Goal: Transaction & Acquisition: Book appointment/travel/reservation

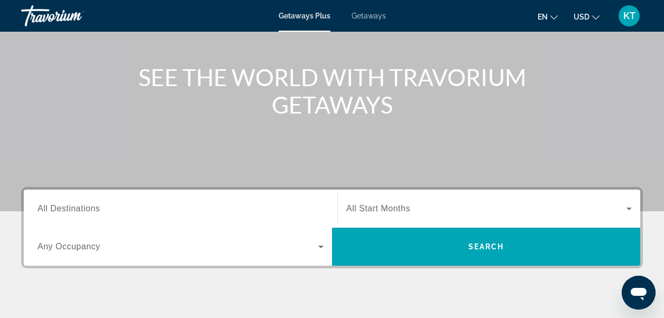
scroll to position [53, 0]
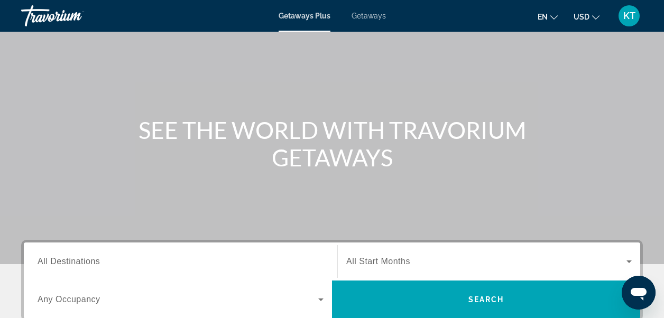
click at [368, 16] on span "Getaways" at bounding box center [369, 16] width 34 height 8
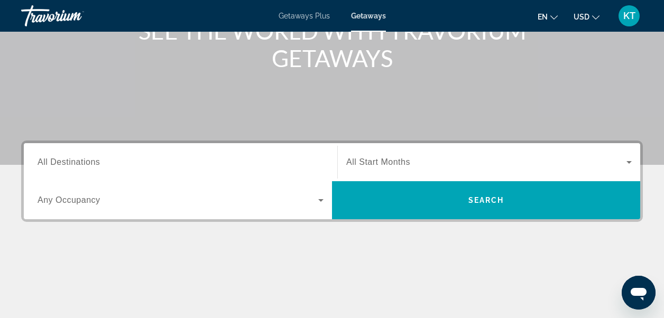
scroll to position [159, 0]
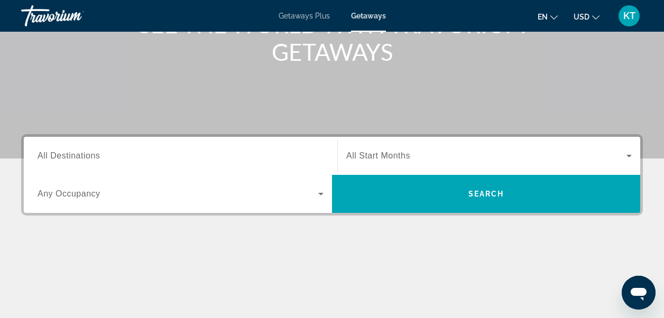
click at [65, 160] on span "All Destinations" at bounding box center [69, 155] width 62 height 9
click at [65, 160] on input "Destination All Destinations" at bounding box center [181, 156] width 286 height 13
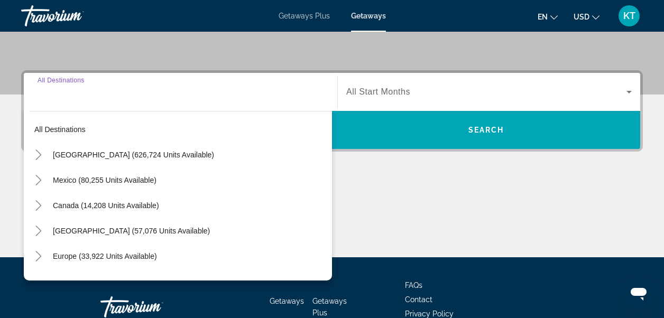
scroll to position [259, 0]
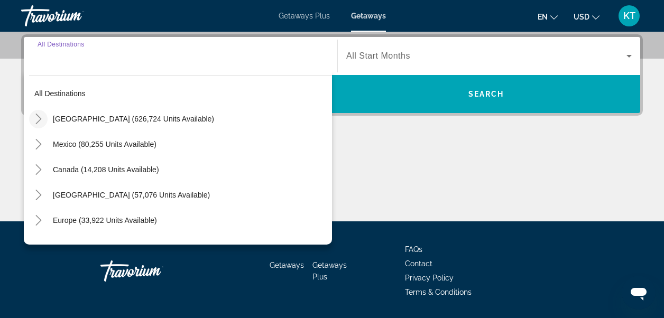
click at [37, 115] on icon "Toggle United States (626,724 units available)" at bounding box center [38, 119] width 6 height 11
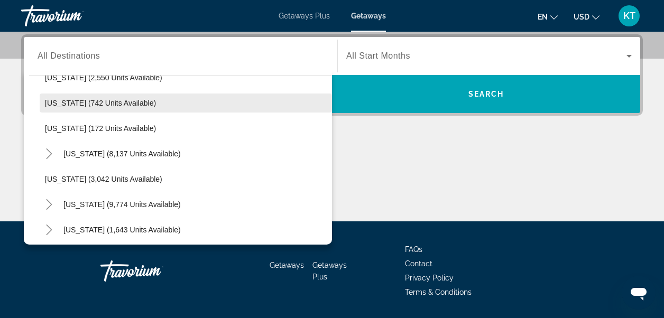
scroll to position [560, 0]
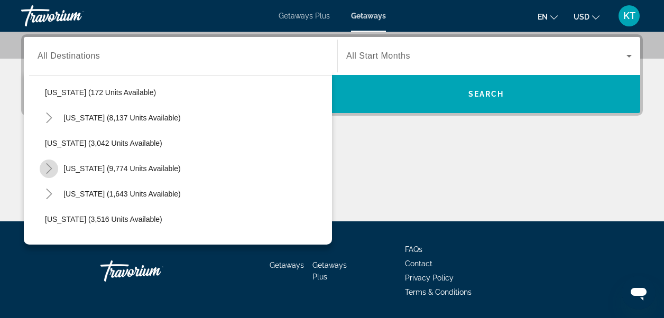
click at [50, 167] on icon "Toggle Nevada (9,774 units available)" at bounding box center [49, 168] width 6 height 11
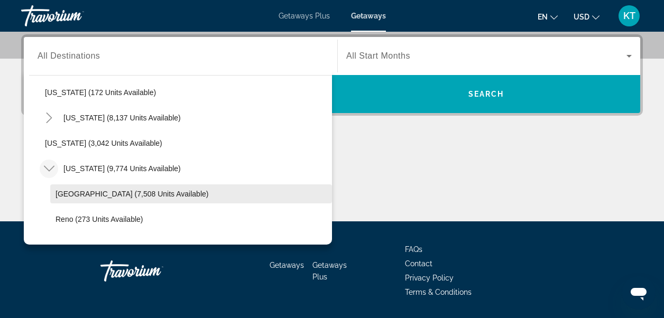
click at [74, 192] on span "[GEOGRAPHIC_DATA] (7,508 units available)" at bounding box center [132, 194] width 153 height 8
type input "**********"
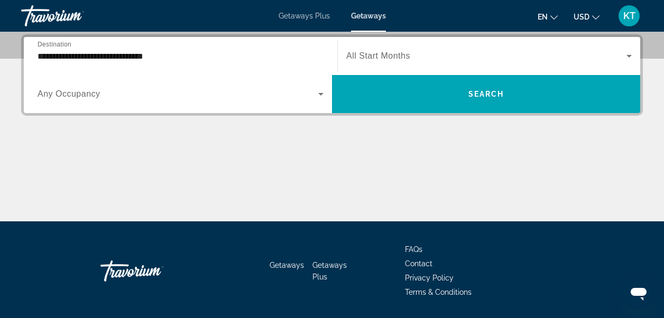
click at [387, 56] on span "All Start Months" at bounding box center [378, 55] width 64 height 9
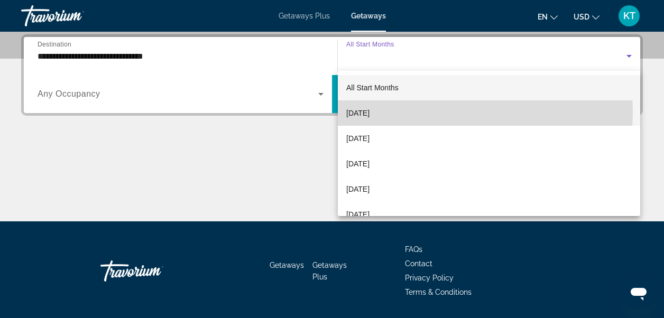
click at [370, 112] on span "[DATE]" at bounding box center [357, 113] width 23 height 13
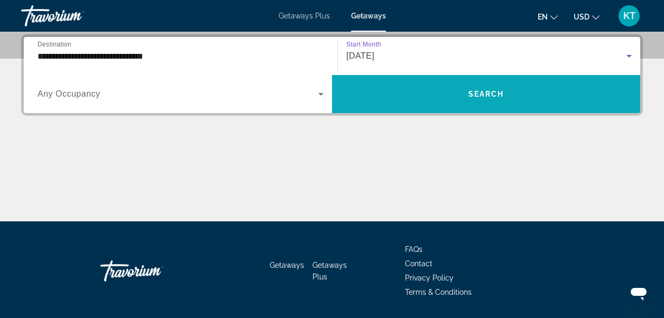
click at [477, 92] on span "Search" at bounding box center [487, 94] width 36 height 8
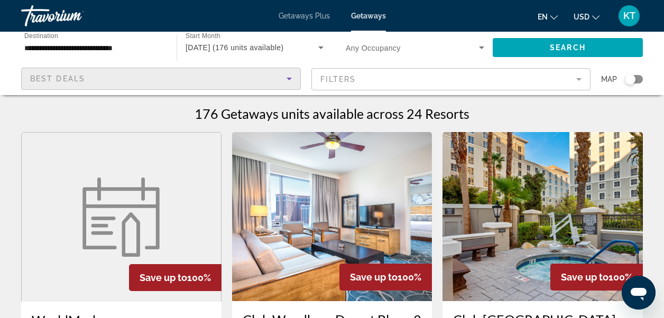
click at [286, 78] on icon "Sort by" at bounding box center [289, 78] width 13 height 13
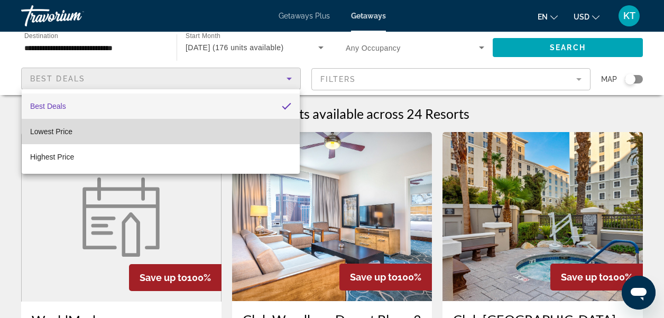
click at [44, 133] on span "Lowest Price" at bounding box center [51, 131] width 42 height 8
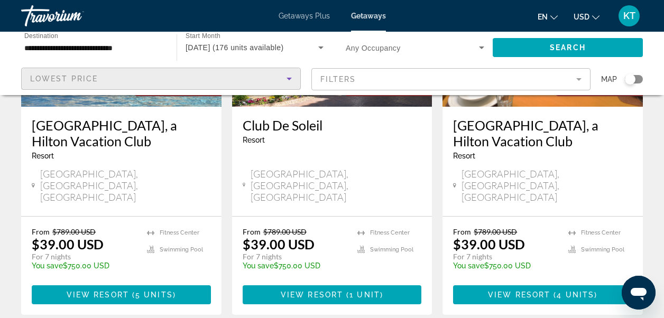
scroll to position [1481, 0]
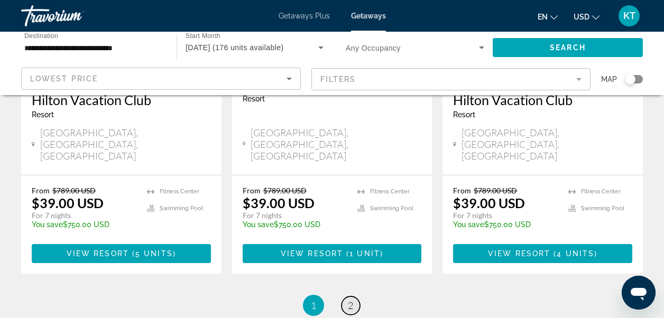
click at [349, 300] on span "2" at bounding box center [350, 306] width 5 height 12
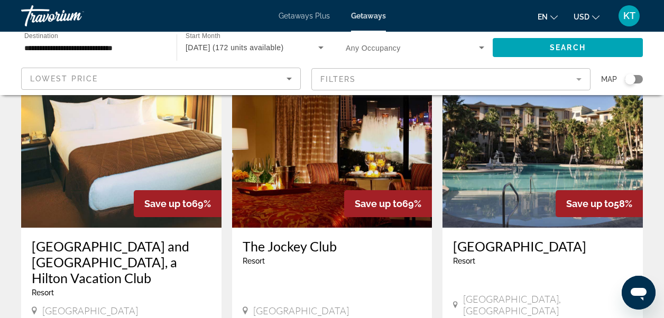
scroll to position [1322, 0]
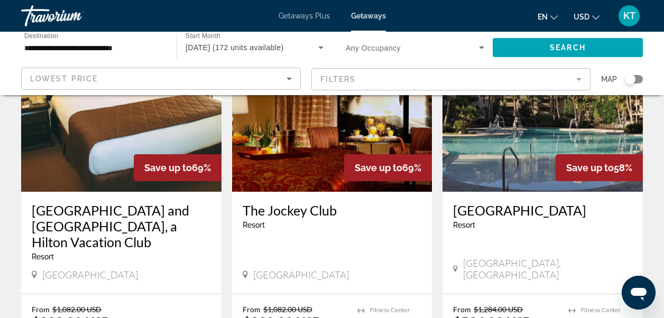
click at [294, 14] on span "Getaways Plus" at bounding box center [304, 16] width 51 height 8
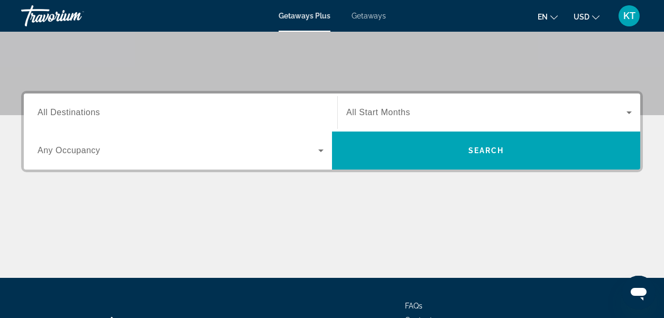
scroll to position [212, 0]
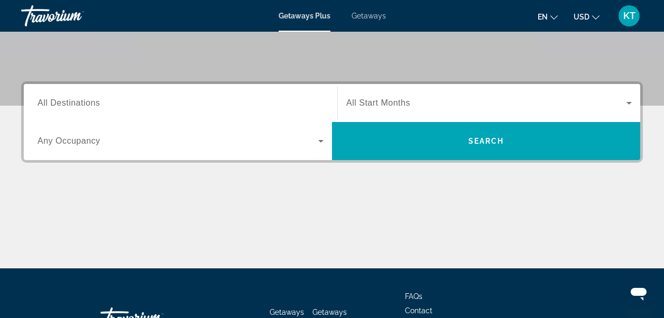
click at [53, 101] on span "All Destinations" at bounding box center [69, 102] width 62 height 9
click at [53, 101] on input "Destination All Destinations" at bounding box center [181, 103] width 286 height 13
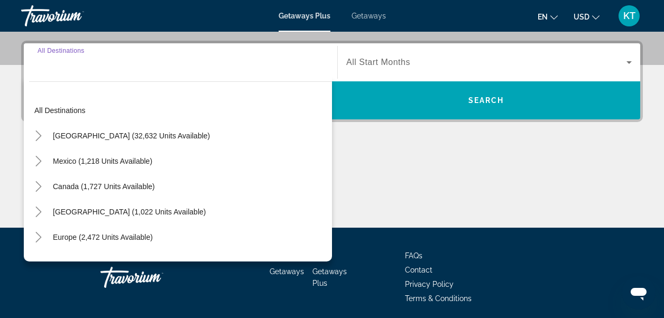
scroll to position [259, 0]
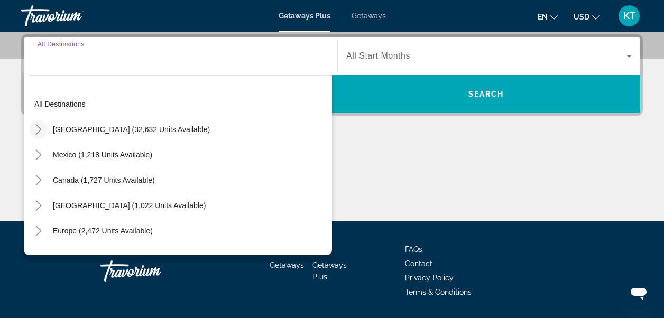
click at [38, 127] on icon "Toggle United States (32,632 units available)" at bounding box center [38, 129] width 11 height 11
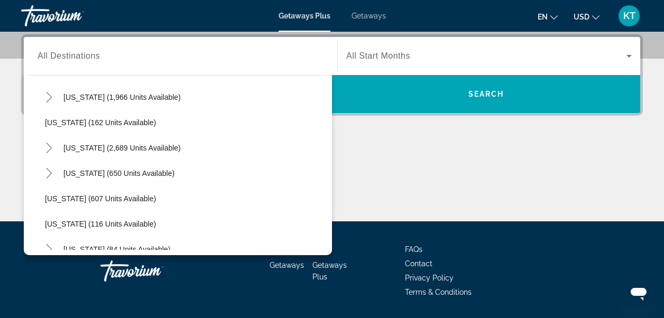
scroll to position [560, 0]
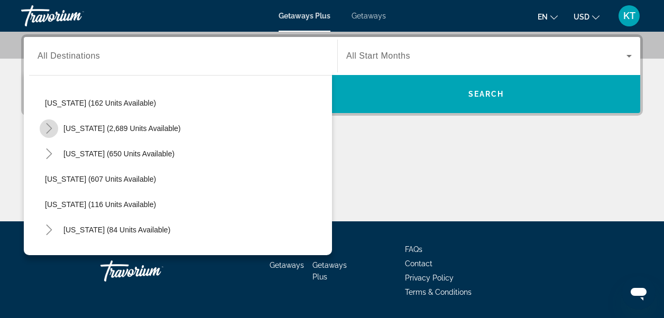
click at [50, 127] on icon "Toggle Nevada (2,689 units available)" at bounding box center [49, 128] width 6 height 11
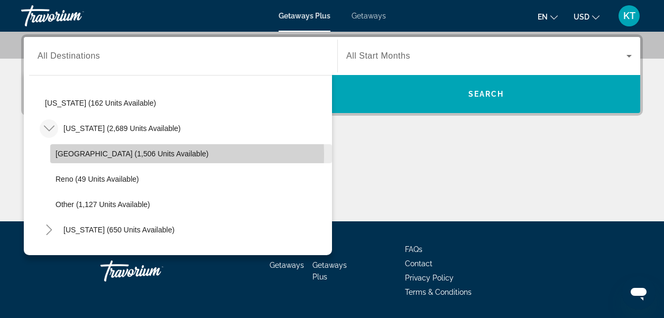
click at [66, 154] on span "[GEOGRAPHIC_DATA] (1,506 units available)" at bounding box center [132, 154] width 153 height 8
type input "**********"
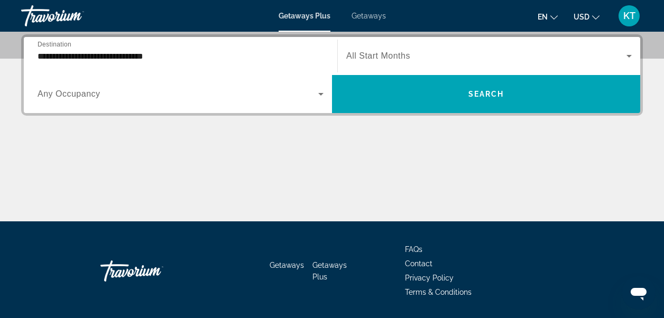
click at [390, 57] on span "All Start Months" at bounding box center [378, 55] width 64 height 9
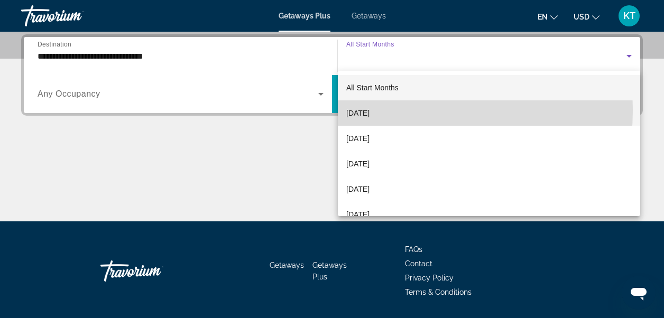
click at [363, 110] on span "[DATE]" at bounding box center [357, 113] width 23 height 13
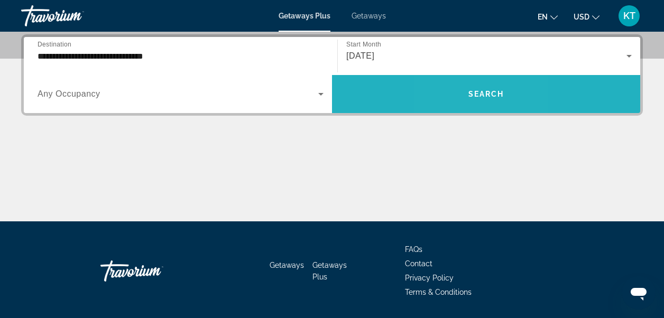
click at [460, 88] on span "Search widget" at bounding box center [486, 93] width 308 height 25
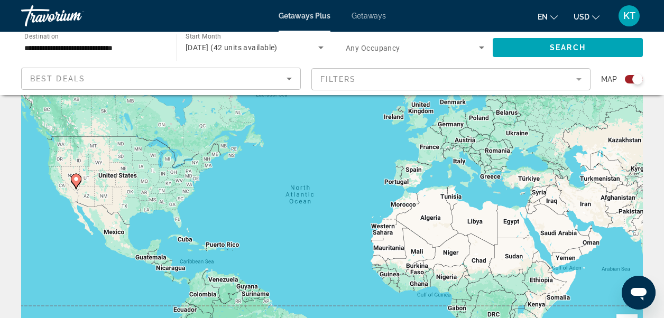
scroll to position [106, 0]
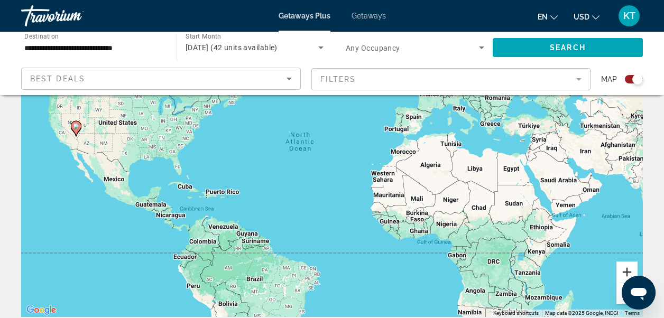
click at [623, 274] on button "Zoom in" at bounding box center [627, 272] width 21 height 21
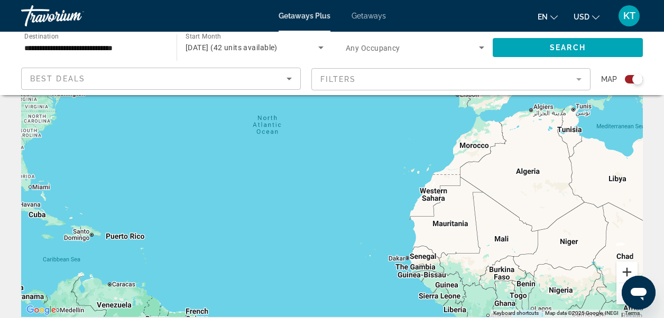
click at [623, 274] on button "Zoom in" at bounding box center [627, 272] width 21 height 21
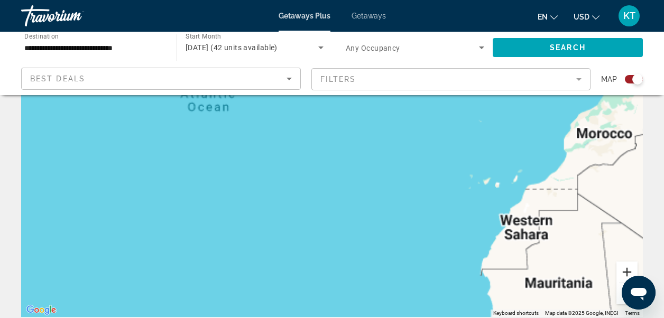
click at [623, 274] on button "Zoom in" at bounding box center [627, 272] width 21 height 21
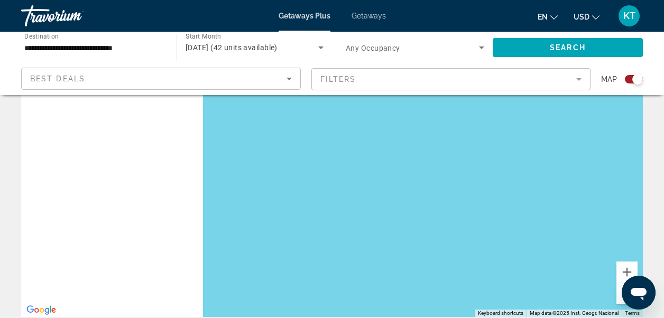
drag, startPoint x: 63, startPoint y: 149, endPoint x: 565, endPoint y: 211, distance: 505.7
click at [565, 211] on div "Main content" at bounding box center [332, 158] width 622 height 317
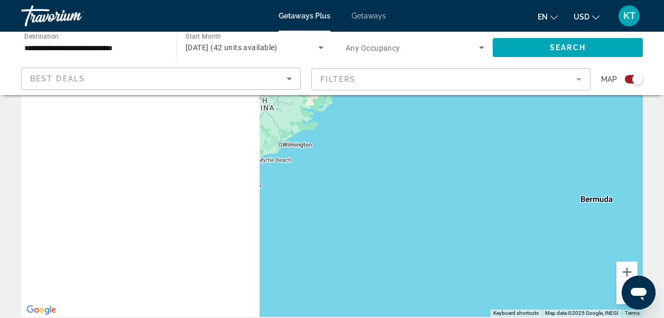
drag, startPoint x: 77, startPoint y: 151, endPoint x: 676, endPoint y: 196, distance: 600.9
click at [664, 196] on html "**********" at bounding box center [332, 53] width 664 height 318
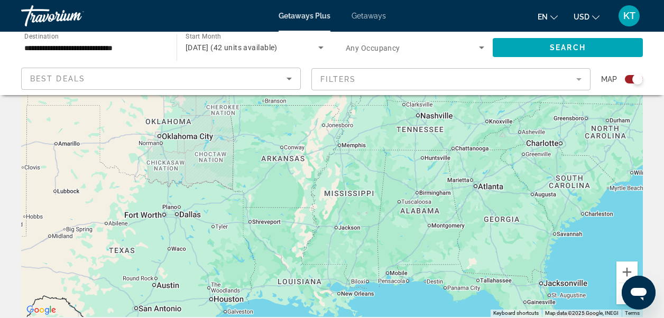
drag, startPoint x: 163, startPoint y: 153, endPoint x: 517, endPoint y: 182, distance: 354.5
click at [517, 182] on div "Main content" at bounding box center [332, 158] width 622 height 317
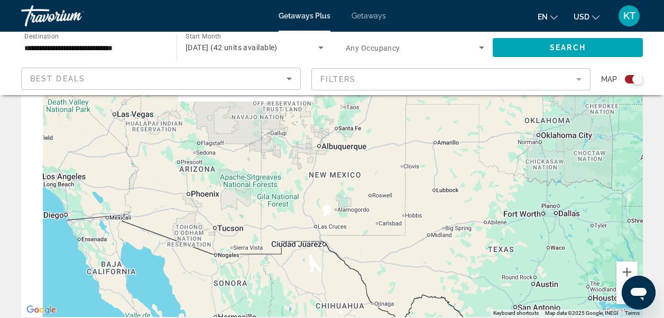
drag, startPoint x: 209, startPoint y: 190, endPoint x: 597, endPoint y: 189, distance: 387.2
click at [597, 189] on div "Main content" at bounding box center [332, 158] width 622 height 317
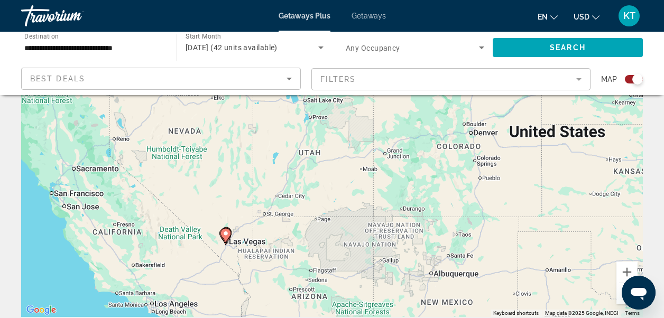
drag, startPoint x: 170, startPoint y: 152, endPoint x: 298, endPoint y: 285, distance: 184.0
click at [298, 285] on div "To activate drag with keyboard, press Alt + Enter. Once in keyboard drag state,…" at bounding box center [332, 158] width 622 height 317
click at [625, 269] on button "Zoom in" at bounding box center [627, 272] width 21 height 21
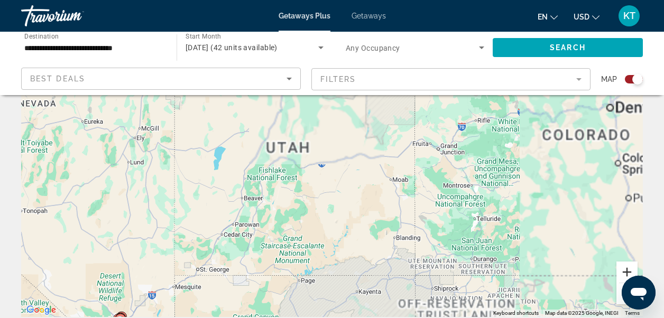
click at [625, 269] on button "Zoom in" at bounding box center [627, 272] width 21 height 21
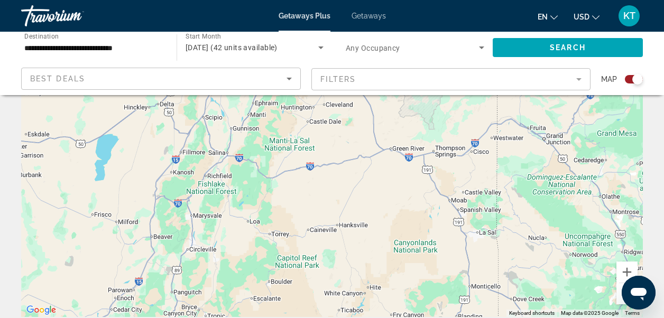
drag, startPoint x: 19, startPoint y: 207, endPoint x: 297, endPoint y: 129, distance: 289.5
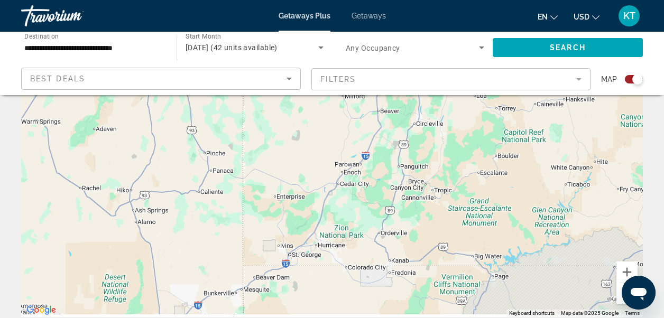
drag, startPoint x: 226, startPoint y: 229, endPoint x: 440, endPoint y: 109, distance: 244.8
click at [440, 109] on div "Main content" at bounding box center [332, 158] width 622 height 317
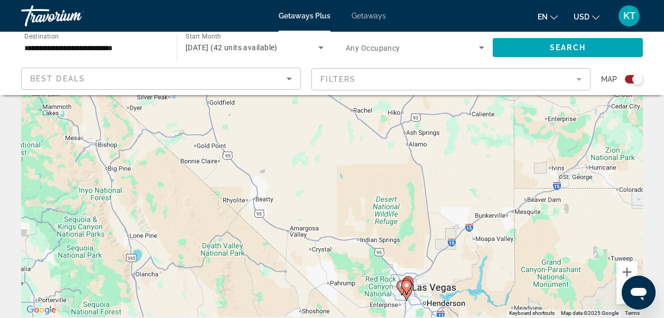
drag, startPoint x: 166, startPoint y: 217, endPoint x: 439, endPoint y: 139, distance: 284.4
click at [439, 139] on div "To activate drag with keyboard, press Alt + Enter. Once in keyboard drag state,…" at bounding box center [332, 158] width 622 height 317
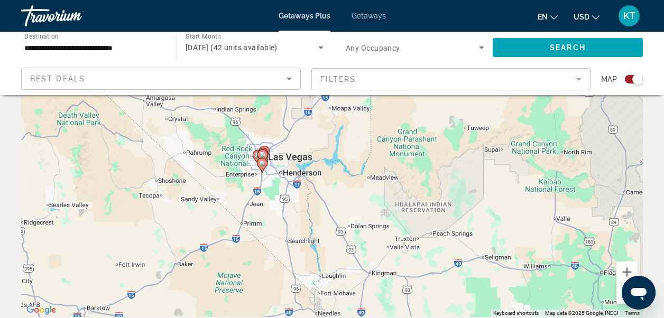
drag, startPoint x: 427, startPoint y: 239, endPoint x: 283, endPoint y: 108, distance: 194.3
click at [283, 108] on div "To activate drag with keyboard, press Alt + Enter. Once in keyboard drag state,…" at bounding box center [332, 158] width 622 height 317
click at [297, 164] on div "To activate drag with keyboard, press Alt + Enter. Once in keyboard drag state,…" at bounding box center [332, 158] width 622 height 317
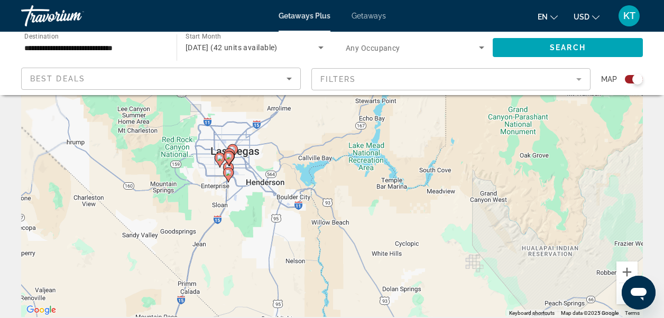
click at [253, 173] on div "To activate drag with keyboard, press Alt + Enter. Once in keyboard drag state,…" at bounding box center [332, 158] width 622 height 317
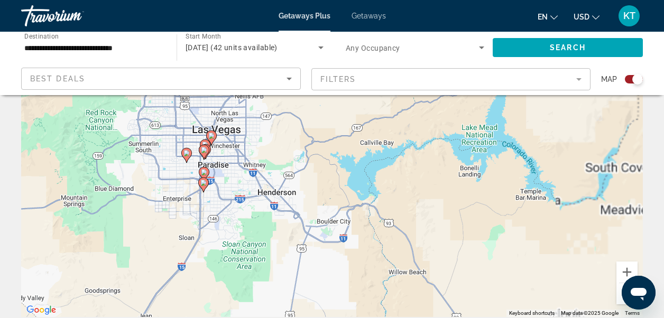
click at [225, 164] on div "To activate drag with keyboard, press Alt + Enter. Once in keyboard drag state,…" at bounding box center [332, 158] width 622 height 317
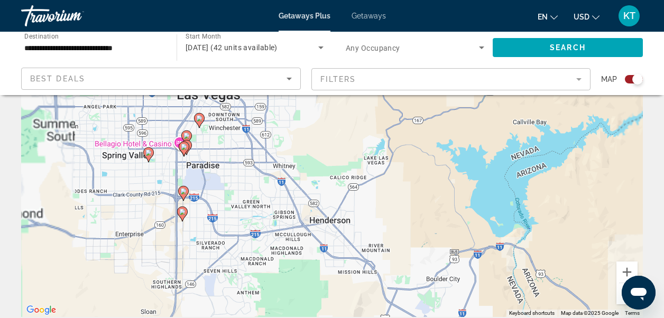
click at [225, 164] on div "To activate drag with keyboard, press Alt + Enter. Once in keyboard drag state,…" at bounding box center [332, 158] width 622 height 317
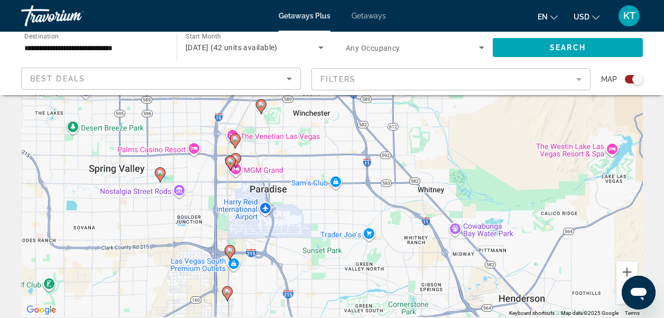
drag, startPoint x: 197, startPoint y: 173, endPoint x: 285, endPoint y: 196, distance: 91.2
click at [285, 196] on div "To activate drag with keyboard, press Alt + Enter. Once in keyboard drag state,…" at bounding box center [332, 158] width 622 height 317
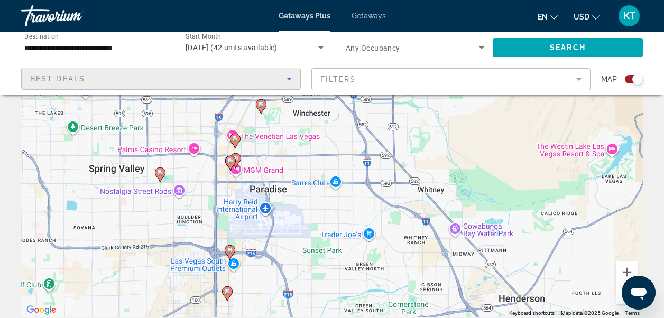
click at [288, 78] on icon "Sort by" at bounding box center [289, 79] width 5 height 3
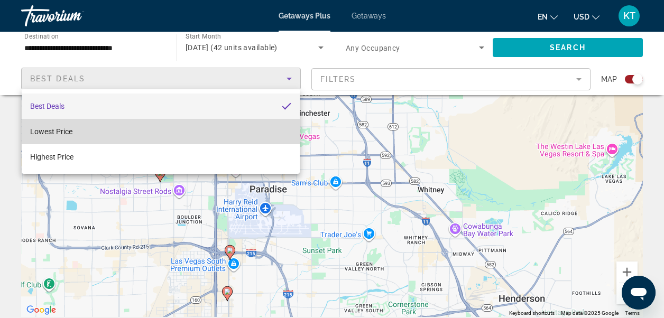
click at [63, 131] on span "Lowest Price" at bounding box center [51, 131] width 42 height 8
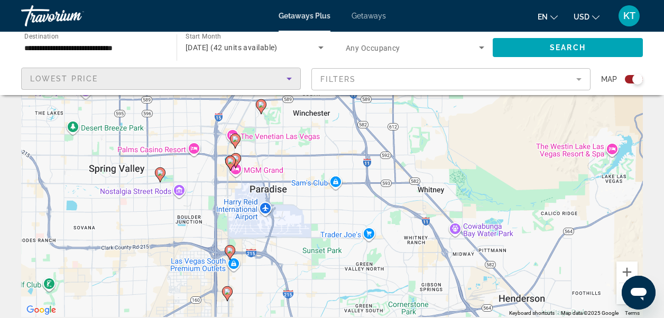
click at [267, 182] on div "To activate drag with keyboard, press Alt + Enter. Once in keyboard drag state,…" at bounding box center [332, 158] width 622 height 317
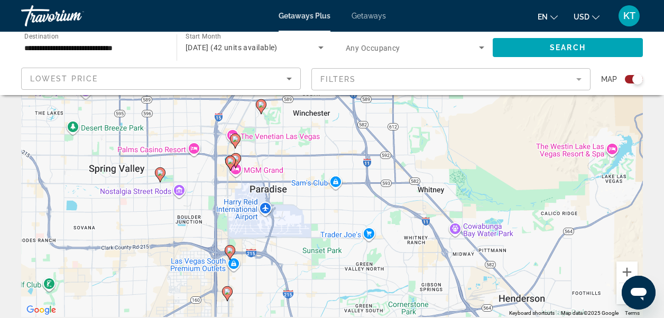
click at [267, 182] on div "To activate drag with keyboard, press Alt + Enter. Once in keyboard drag state,…" at bounding box center [332, 158] width 622 height 317
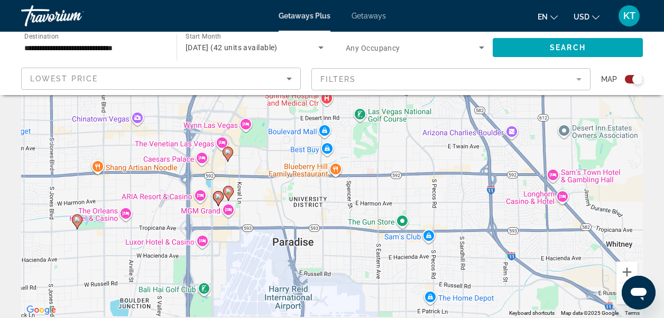
drag, startPoint x: 208, startPoint y: 199, endPoint x: 233, endPoint y: 250, distance: 56.3
click at [233, 250] on div "To activate drag with keyboard, press Alt + Enter. Once in keyboard drag state,…" at bounding box center [332, 158] width 622 height 317
click at [263, 162] on div "To activate drag with keyboard, press Alt + Enter. Once in keyboard drag state,…" at bounding box center [332, 158] width 622 height 317
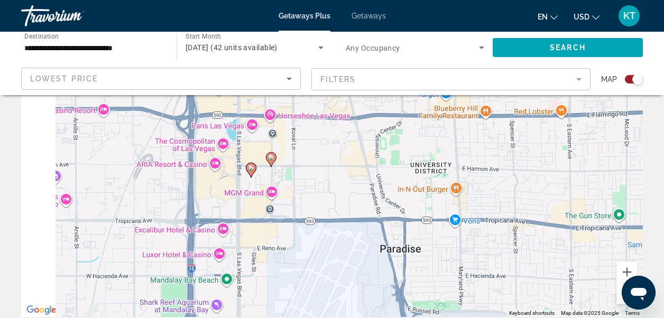
drag, startPoint x: 234, startPoint y: 193, endPoint x: 313, endPoint y: 119, distance: 108.5
click at [313, 119] on div "To activate drag with keyboard, press Alt + Enter. Once in keyboard drag state,…" at bounding box center [332, 158] width 622 height 317
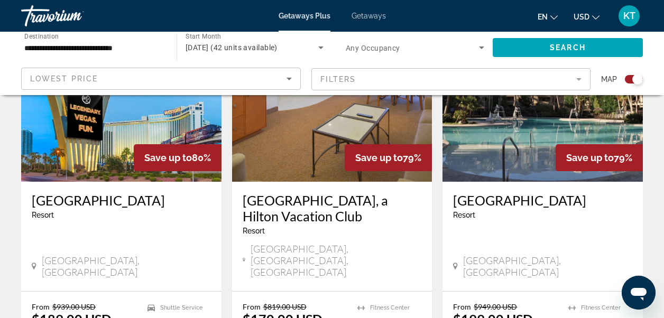
scroll to position [899, 0]
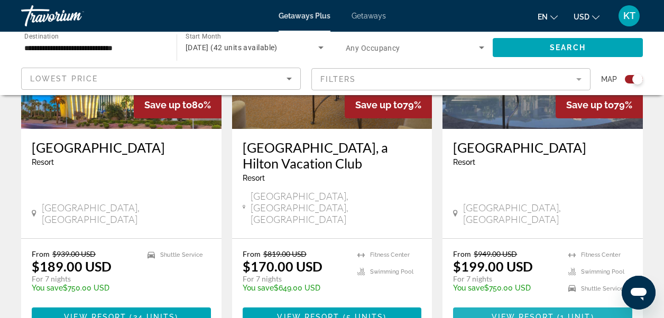
click at [517, 313] on span "View Resort" at bounding box center [523, 317] width 62 height 8
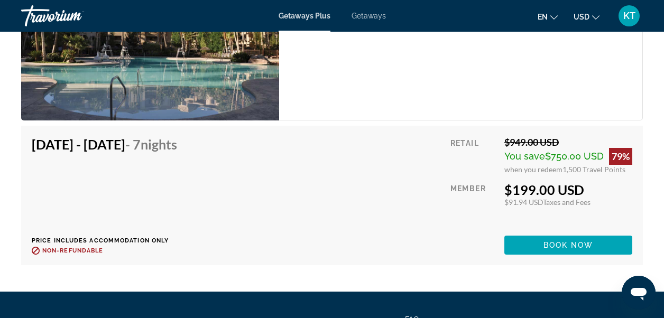
scroll to position [2010, 0]
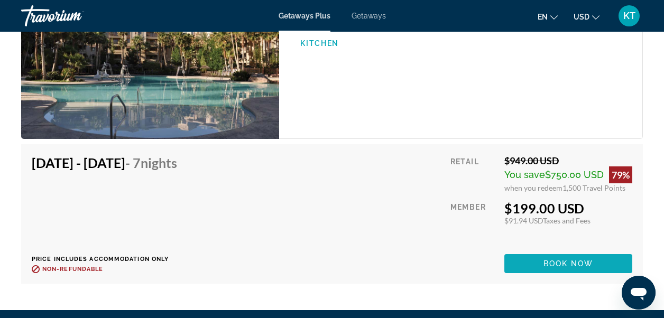
click at [530, 261] on span "Main content" at bounding box center [569, 263] width 128 height 25
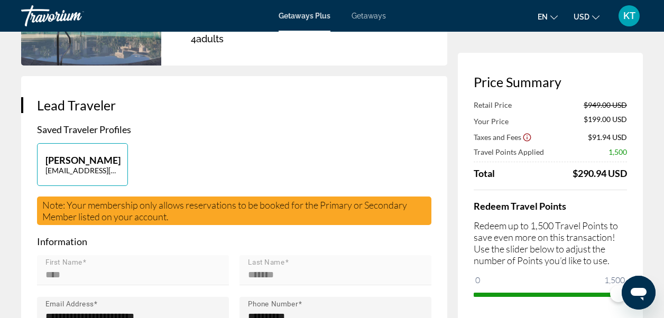
scroll to position [264, 0]
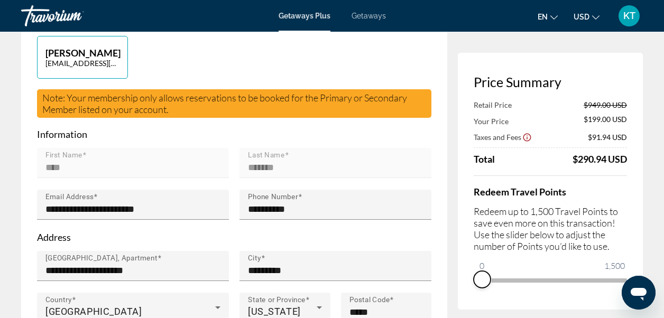
drag, startPoint x: 617, startPoint y: 296, endPoint x: 462, endPoint y: 293, distance: 155.0
click at [462, 293] on div "Price Summary Retail Price $949.00 USD Your Price $199.00 USD Taxes and Fees $9…" at bounding box center [550, 181] width 185 height 257
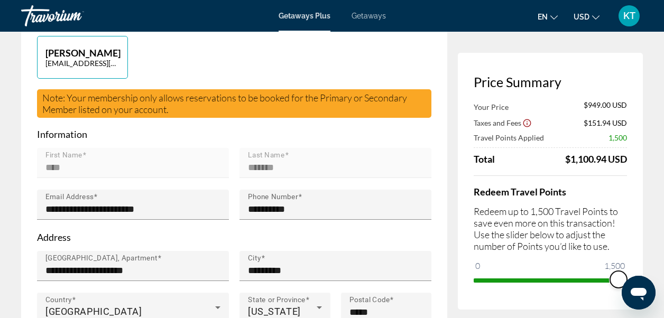
drag, startPoint x: 482, startPoint y: 263, endPoint x: 670, endPoint y: 272, distance: 188.5
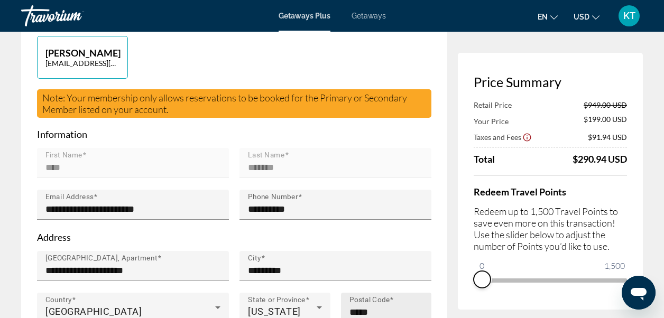
drag, startPoint x: 616, startPoint y: 295, endPoint x: 401, endPoint y: 296, distance: 214.2
